Goal: Entertainment & Leisure: Consume media (video, audio)

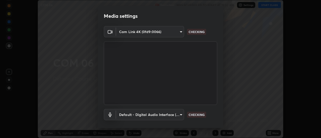
scroll to position [26, 0]
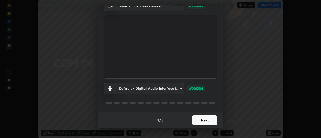
click at [203, 121] on button "Next" at bounding box center [204, 120] width 25 height 10
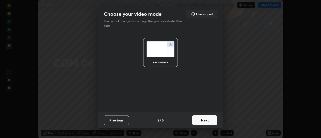
click at [200, 121] on button "Next" at bounding box center [204, 120] width 25 height 10
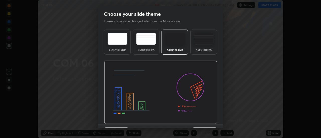
click at [200, 122] on img at bounding box center [160, 93] width 113 height 64
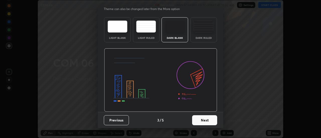
click at [200, 122] on button "Next" at bounding box center [204, 120] width 25 height 10
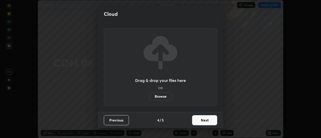
scroll to position [0, 0]
click at [198, 121] on button "Next" at bounding box center [204, 120] width 25 height 10
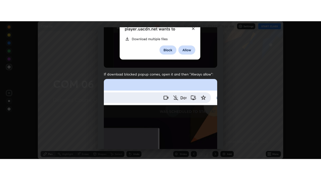
scroll to position [129, 0]
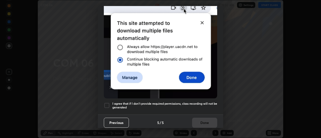
click at [108, 103] on div at bounding box center [107, 105] width 6 height 6
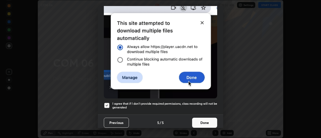
click at [206, 119] on button "Done" at bounding box center [204, 123] width 25 height 10
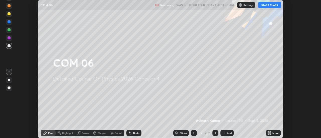
click at [267, 5] on button "START CLASS" at bounding box center [269, 5] width 23 height 6
click at [270, 134] on icon at bounding box center [270, 133] width 1 height 1
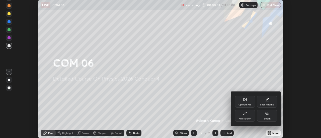
click at [244, 112] on icon at bounding box center [245, 113] width 4 height 4
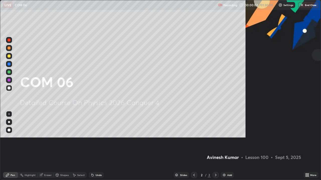
scroll to position [180, 321]
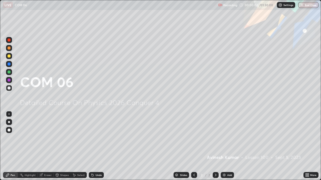
click at [224, 138] on img at bounding box center [224, 175] width 4 height 4
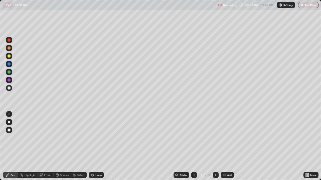
click at [8, 73] on div at bounding box center [9, 72] width 3 height 3
click at [223, 138] on img at bounding box center [224, 175] width 4 height 4
click at [46, 138] on div "Eraser" at bounding box center [48, 175] width 8 height 3
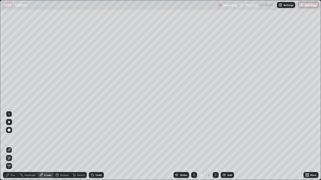
click at [14, 138] on div "Pen" at bounding box center [13, 175] width 5 height 3
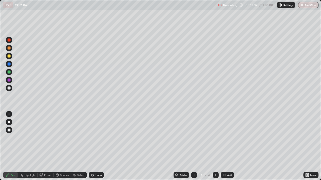
click at [9, 88] on div at bounding box center [9, 88] width 3 height 3
click at [223, 138] on img at bounding box center [224, 175] width 4 height 4
click at [193, 138] on icon at bounding box center [194, 175] width 4 height 4
click at [214, 138] on icon at bounding box center [215, 175] width 4 height 4
click at [224, 138] on img at bounding box center [224, 175] width 4 height 4
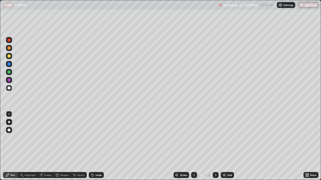
click at [10, 80] on div at bounding box center [9, 80] width 3 height 3
click at [225, 138] on img at bounding box center [224, 175] width 4 height 4
click at [9, 49] on div at bounding box center [9, 48] width 3 height 3
click at [10, 89] on div at bounding box center [9, 88] width 3 height 3
click at [222, 138] on img at bounding box center [224, 175] width 4 height 4
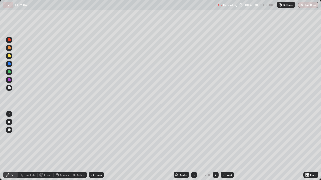
click at [10, 49] on div at bounding box center [9, 48] width 3 height 3
click at [10, 73] on div at bounding box center [9, 72] width 3 height 3
click at [223, 138] on img at bounding box center [224, 175] width 4 height 4
click at [10, 49] on div at bounding box center [9, 48] width 3 height 3
click at [223, 138] on img at bounding box center [224, 175] width 4 height 4
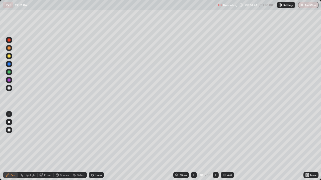
click at [9, 57] on div at bounding box center [9, 56] width 3 height 3
click at [43, 138] on div "Eraser" at bounding box center [46, 175] width 16 height 6
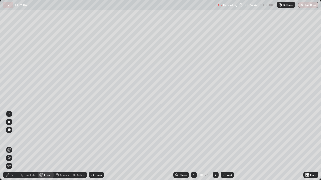
click at [13, 138] on div "Pen" at bounding box center [13, 175] width 5 height 3
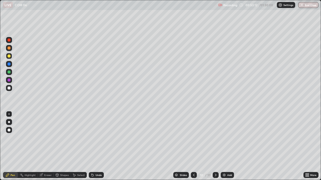
click at [45, 138] on div "Eraser" at bounding box center [48, 175] width 8 height 3
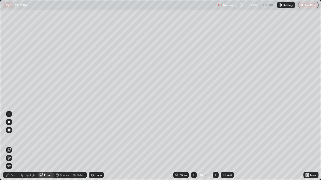
click at [16, 138] on div "Pen" at bounding box center [10, 175] width 15 height 6
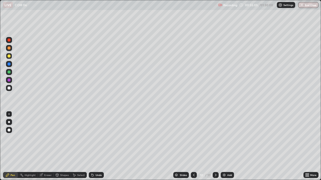
click at [9, 89] on div at bounding box center [9, 88] width 3 height 3
click at [223, 138] on img at bounding box center [224, 175] width 4 height 4
click at [10, 49] on div at bounding box center [9, 48] width 3 height 3
click at [193, 138] on icon at bounding box center [194, 175] width 4 height 4
click at [214, 138] on icon at bounding box center [215, 175] width 4 height 4
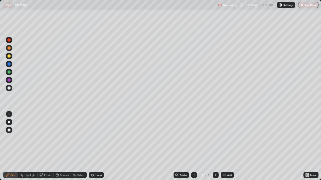
click at [9, 89] on div at bounding box center [9, 88] width 3 height 3
click at [223, 138] on img at bounding box center [224, 175] width 4 height 4
click at [10, 73] on div at bounding box center [9, 72] width 3 height 3
